Goal: Task Accomplishment & Management: Complete application form

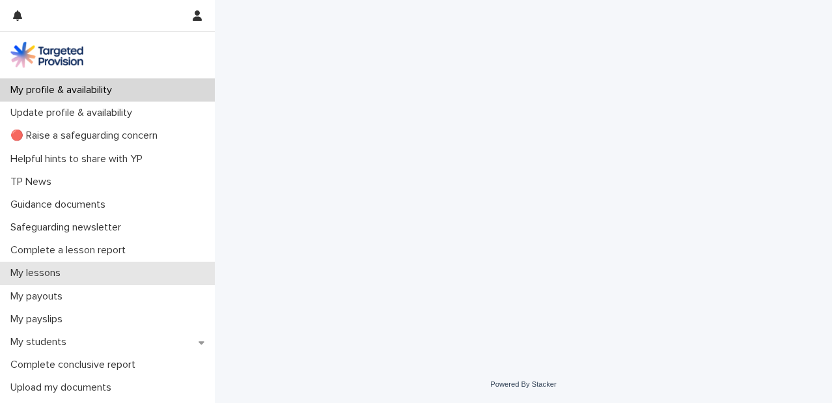
click at [139, 266] on div "My lessons" at bounding box center [107, 273] width 215 height 23
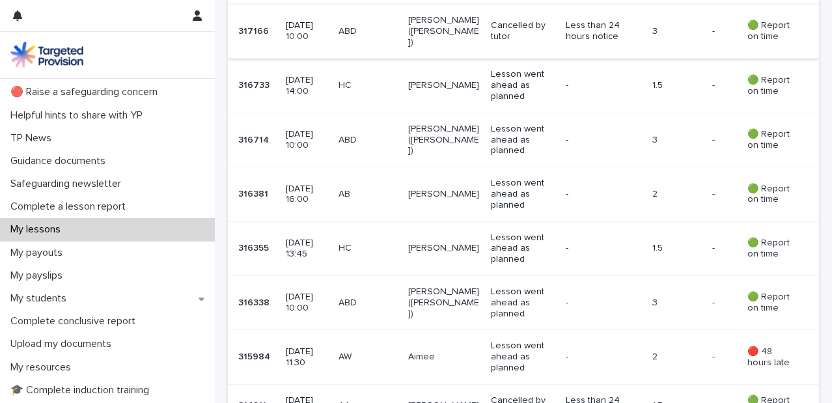
scroll to position [446, 0]
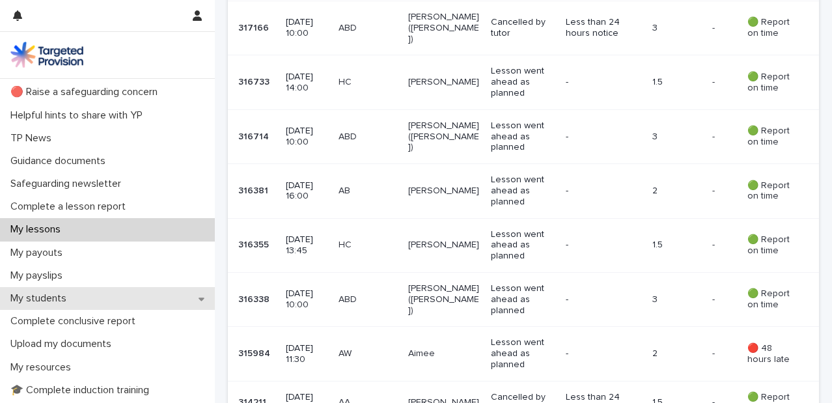
click at [168, 303] on div "My students" at bounding box center [107, 298] width 215 height 23
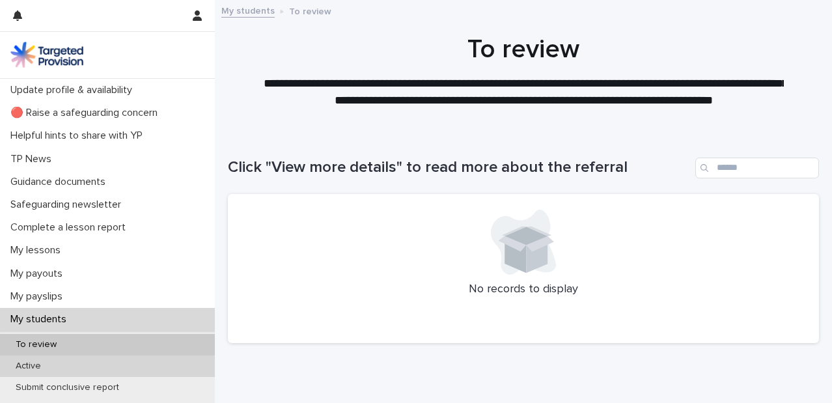
scroll to position [24, 0]
click at [152, 366] on div "Active" at bounding box center [107, 364] width 215 height 21
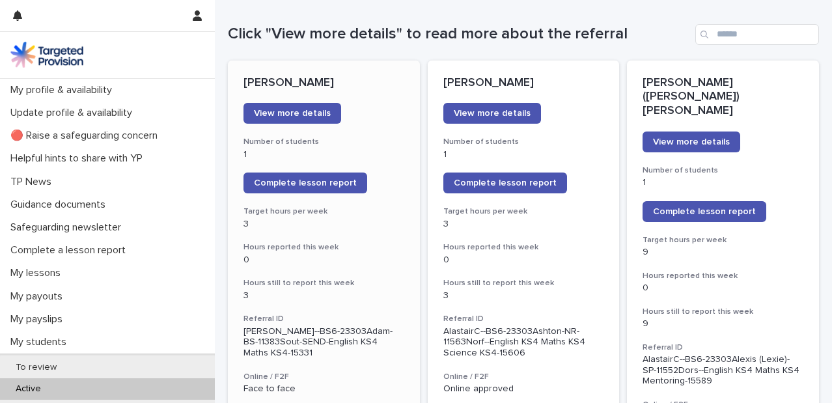
scroll to position [128, 0]
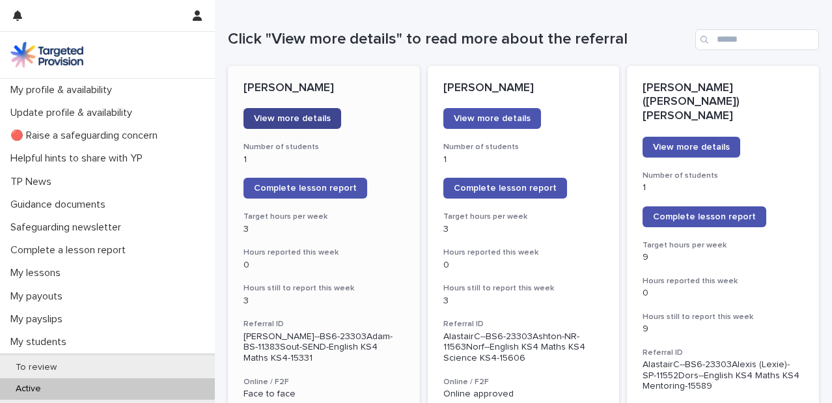
click at [311, 111] on link "View more details" at bounding box center [292, 118] width 98 height 21
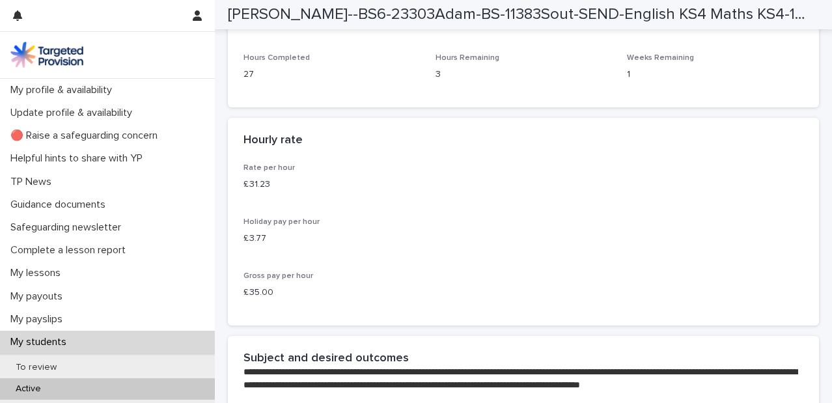
scroll to position [2430, 0]
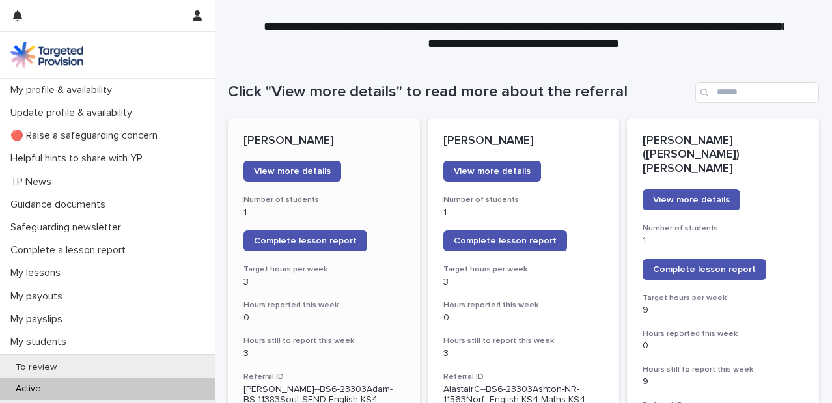
scroll to position [99, 0]
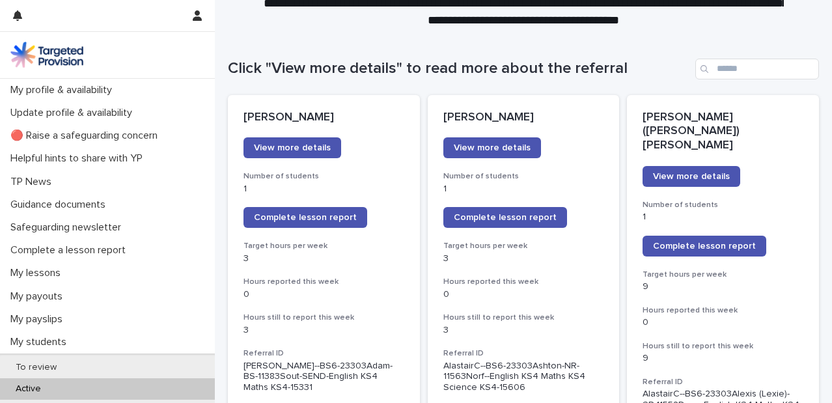
click at [311, 208] on link "Complete lesson report" at bounding box center [305, 217] width 124 height 21
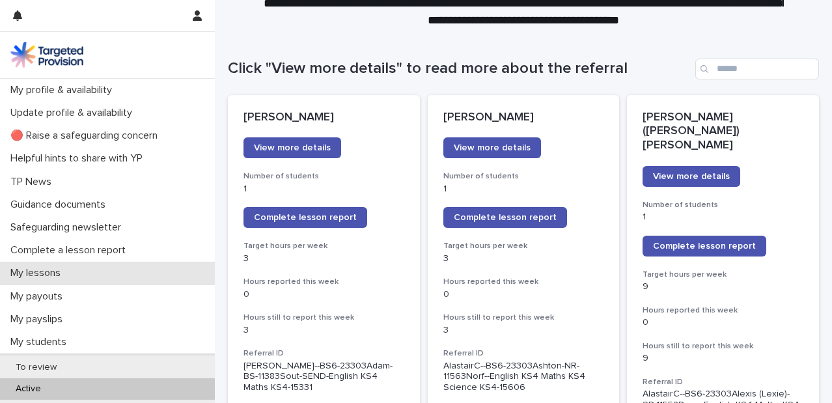
click at [96, 275] on div "My lessons" at bounding box center [107, 273] width 215 height 23
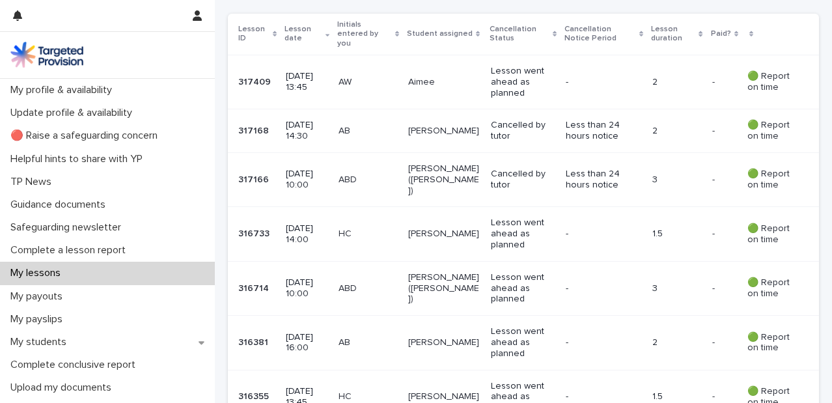
scroll to position [299, 0]
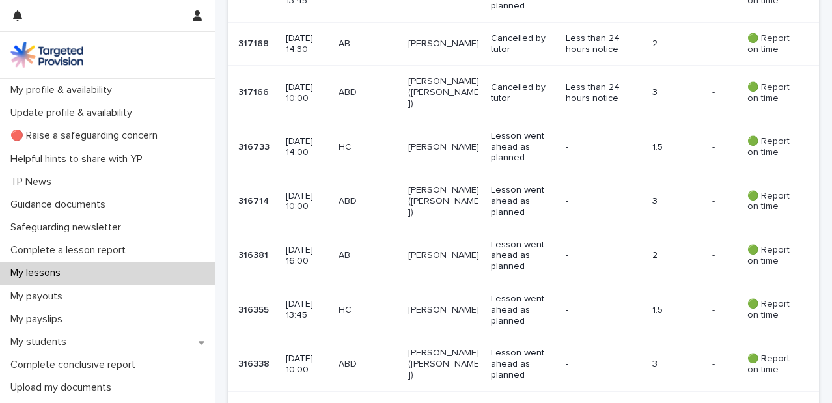
scroll to position [439, 0]
